Goal: Browse casually

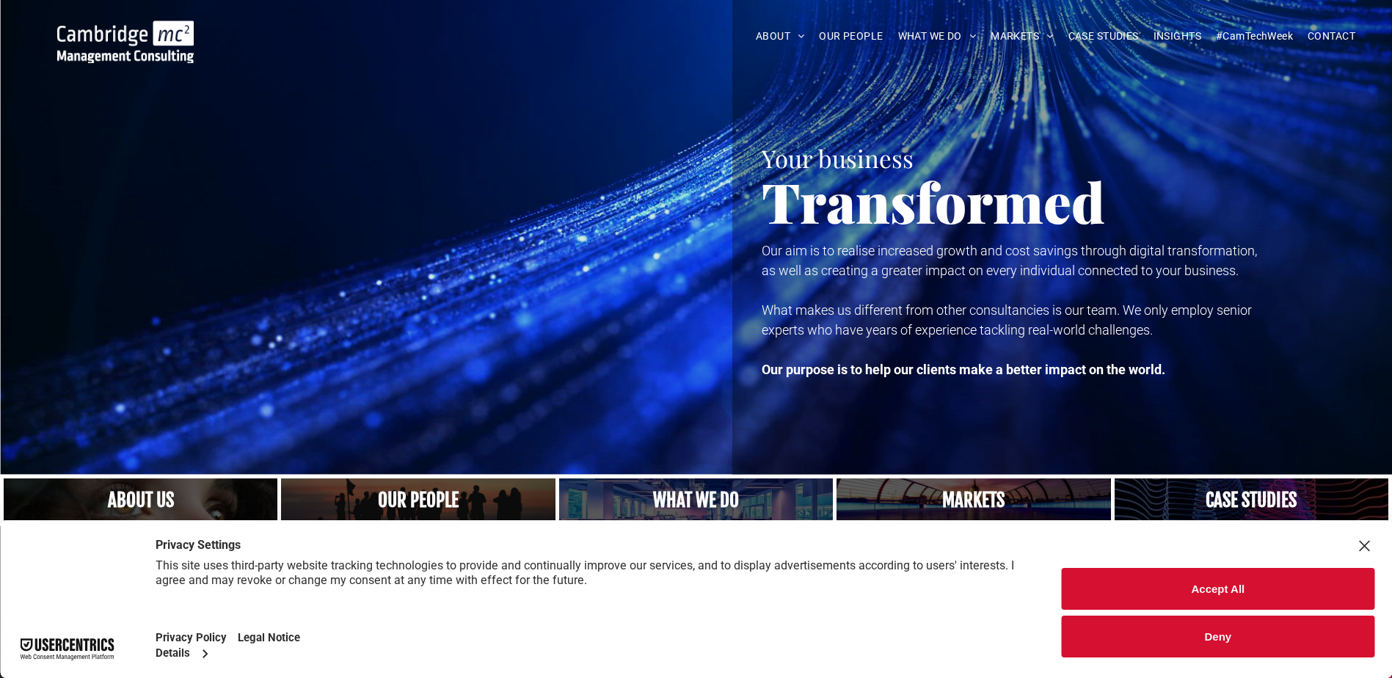
click at [685, 449] on div "Accept All Deny" at bounding box center [1218, 599] width 348 height 158
click at [685, 449] on button "Accept All" at bounding box center [1218, 589] width 313 height 42
